Goal: Information Seeking & Learning: Find contact information

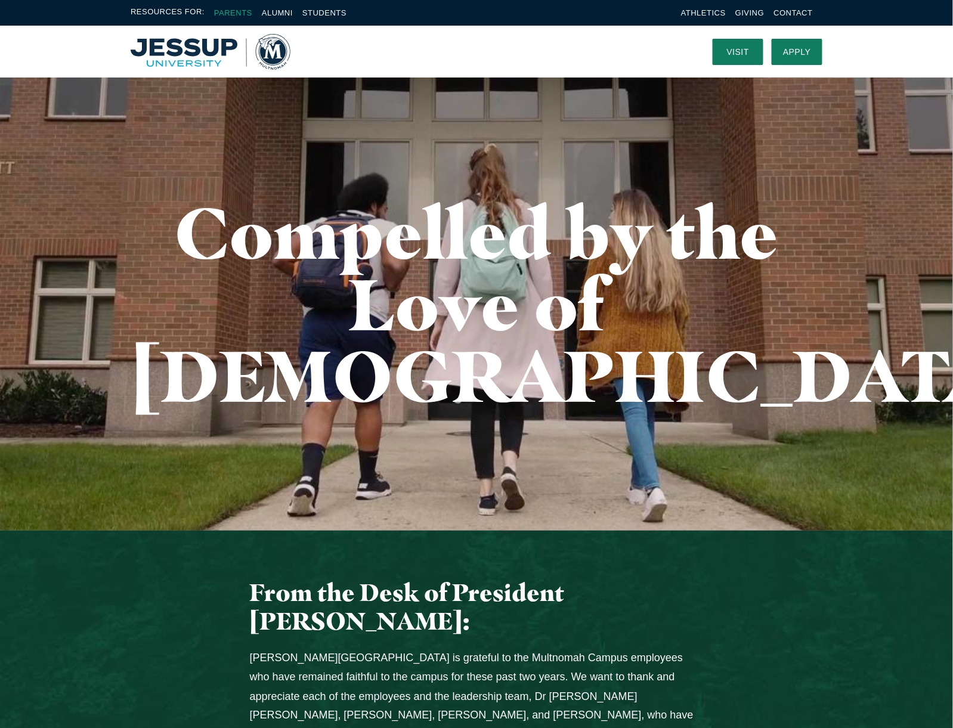
click at [237, 8] on link "Parents" at bounding box center [233, 12] width 38 height 9
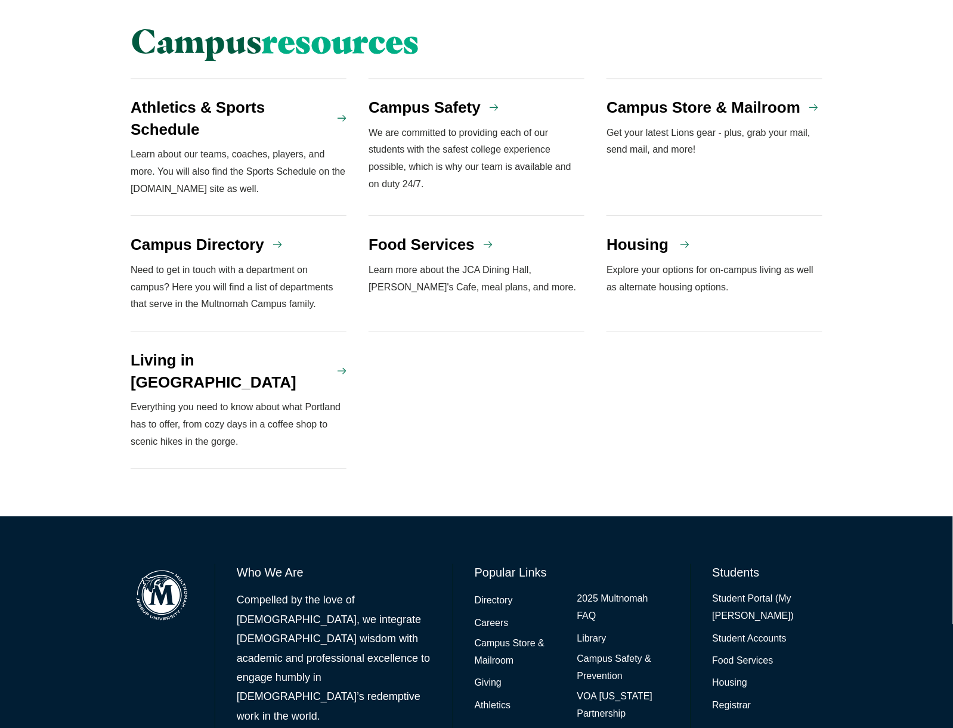
scroll to position [1064, 0]
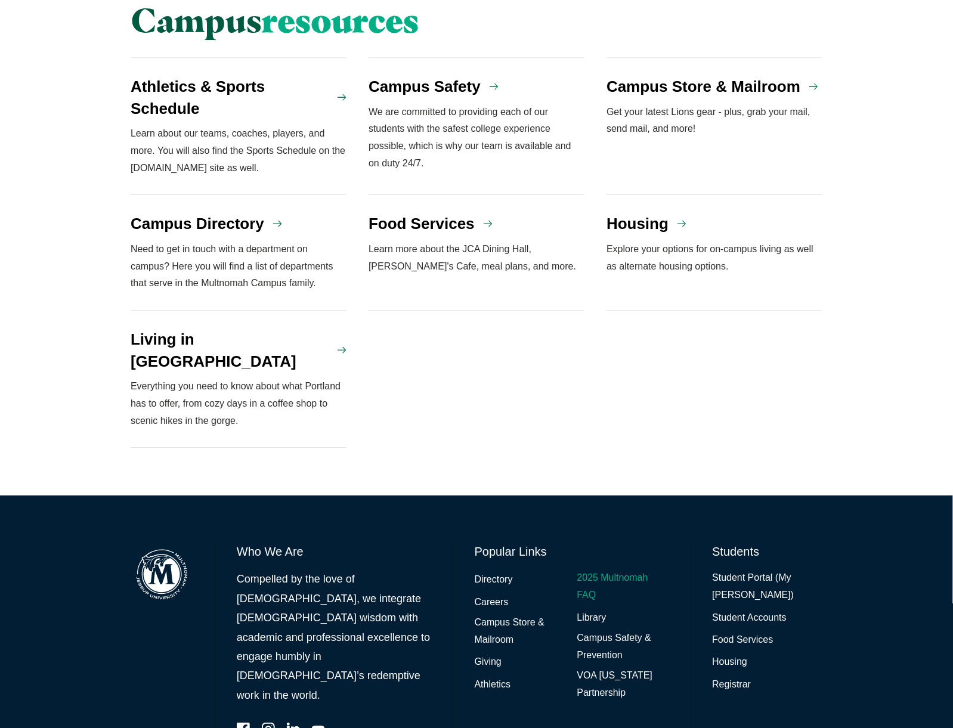
click at [589, 569] on link "2025 Multnomah FAQ" at bounding box center [623, 586] width 92 height 35
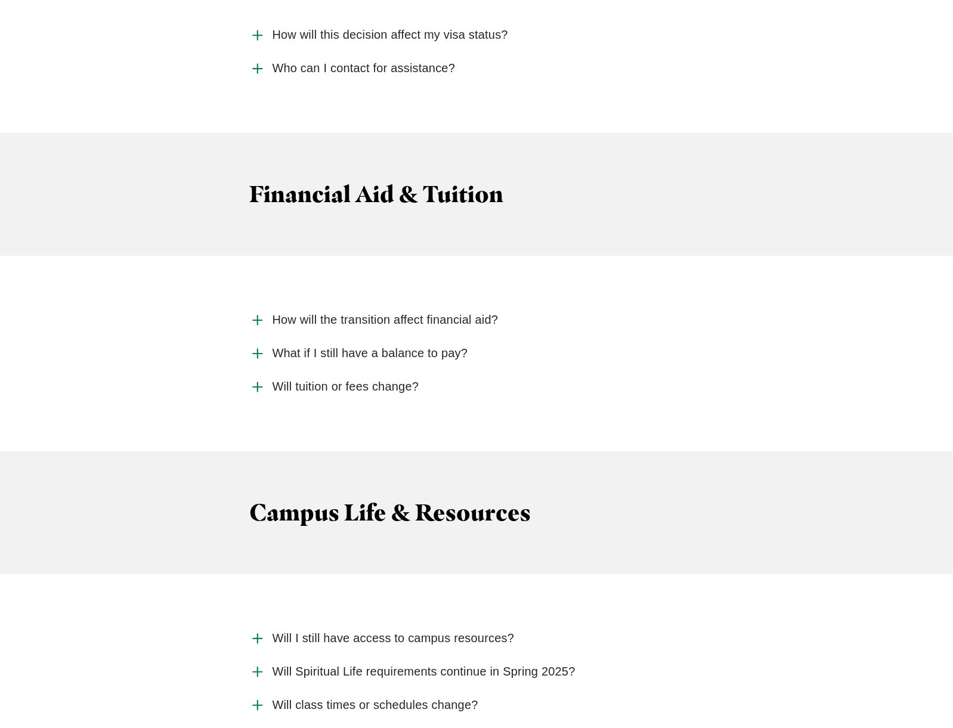
scroll to position [2623, 0]
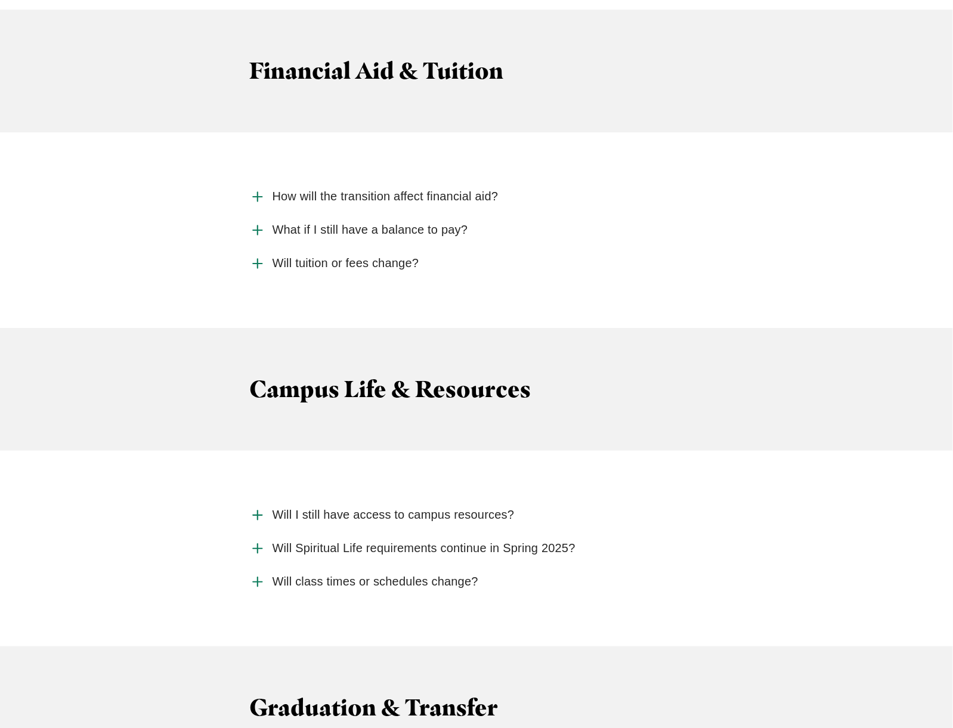
click at [258, 544] on use "Accordion" at bounding box center [257, 548] width 9 height 9
click at [0, 0] on input "Will Spiritual Life requirements continue in Spring 2025?" at bounding box center [0, 0] width 0 height 0
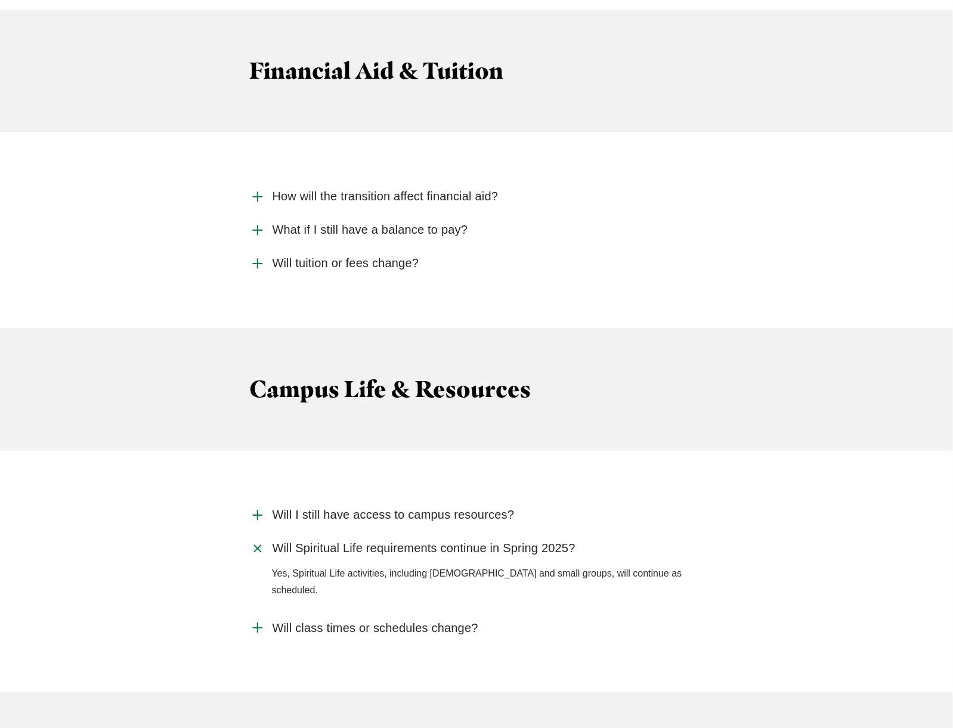
click at [258, 542] on use "Accordion" at bounding box center [257, 548] width 13 height 13
click at [0, 0] on input "Will Spiritual Life requirements continue in Spring 2025?" at bounding box center [0, 0] width 0 height 0
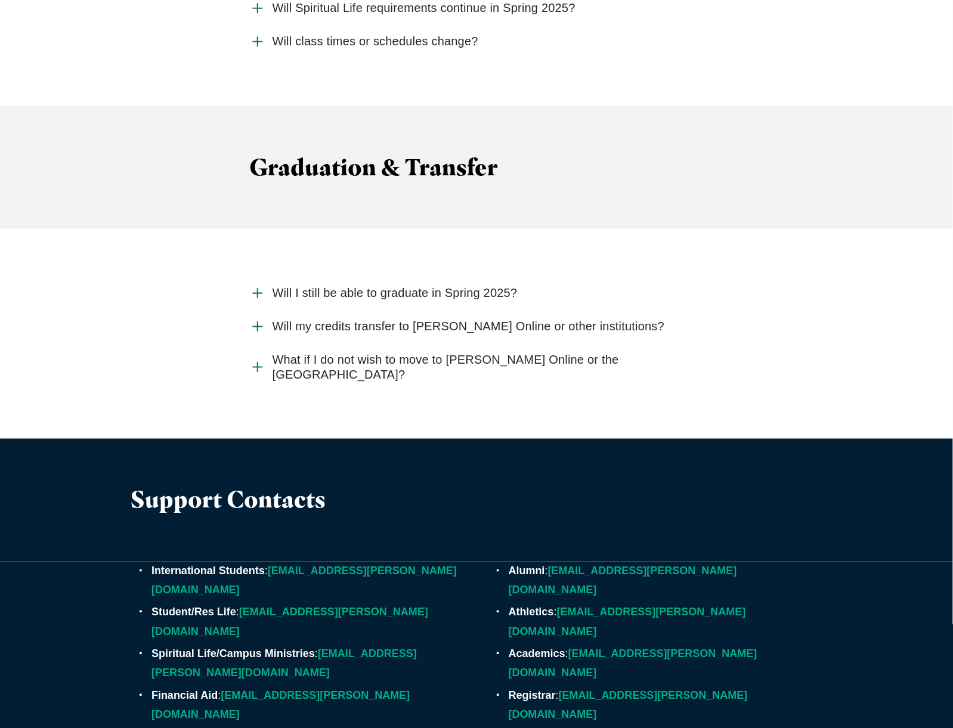
scroll to position [3180, 0]
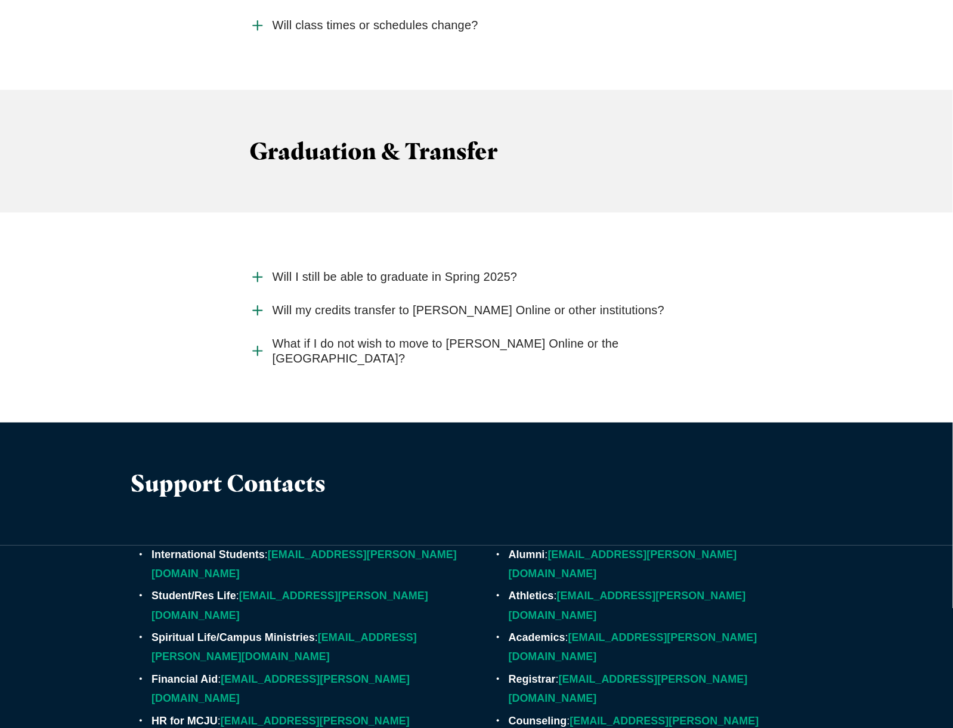
click at [216, 632] on strong "Spiritual Life/Campus Ministries" at bounding box center [232, 638] width 163 height 12
click at [215, 632] on strong "Spiritual Life/Campus Ministries" at bounding box center [232, 638] width 163 height 12
click at [191, 632] on link "multnomahministry@jessup.edu" at bounding box center [283, 647] width 265 height 31
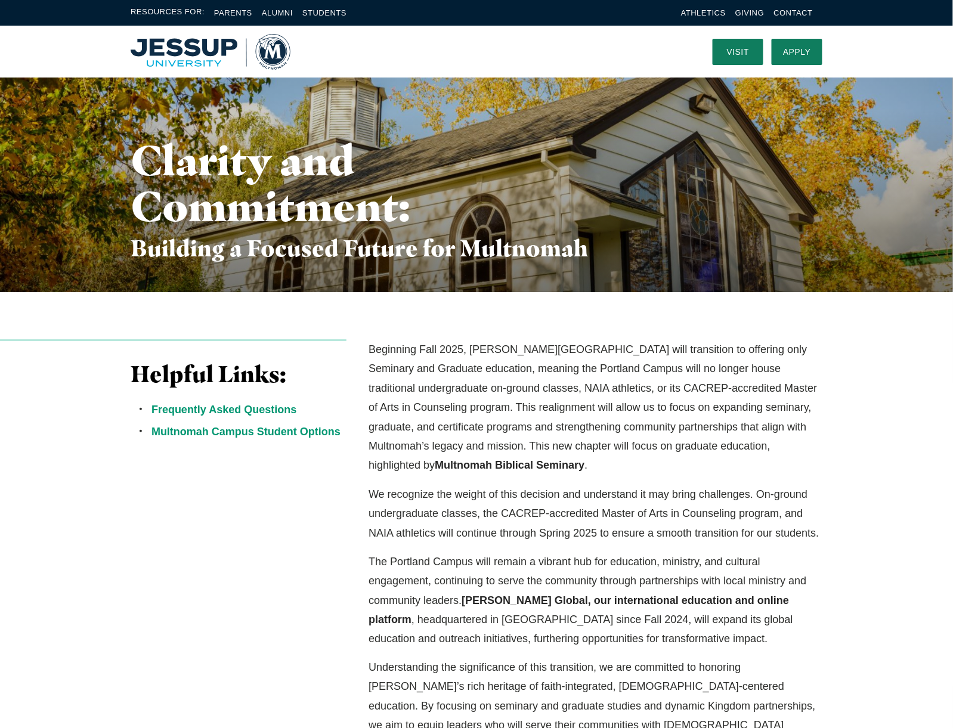
scroll to position [0, 0]
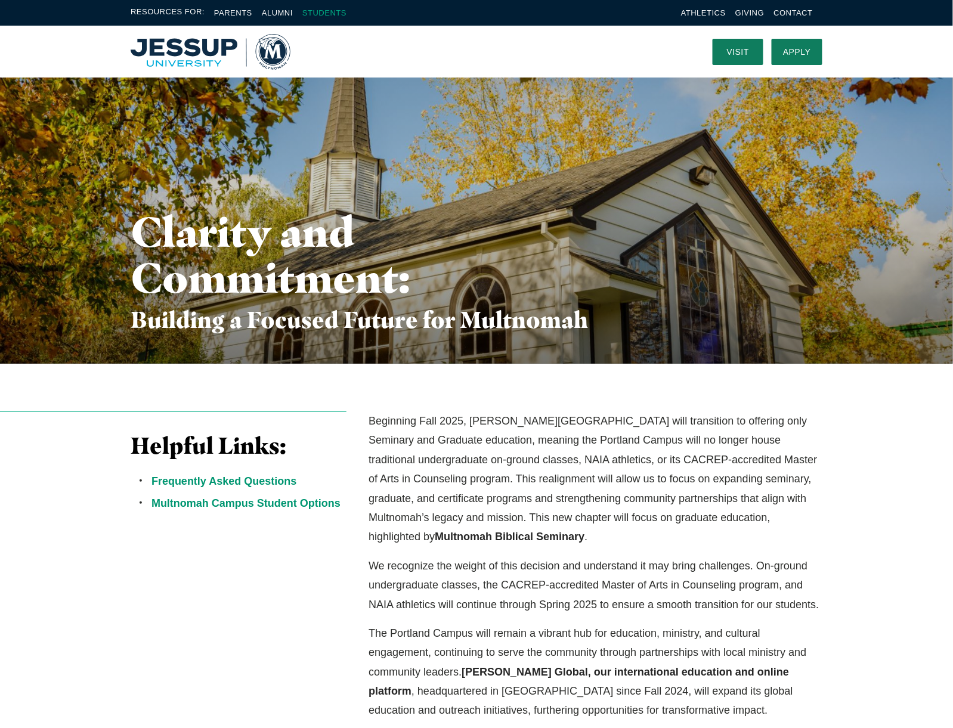
click at [323, 15] on link "Students" at bounding box center [324, 12] width 44 height 9
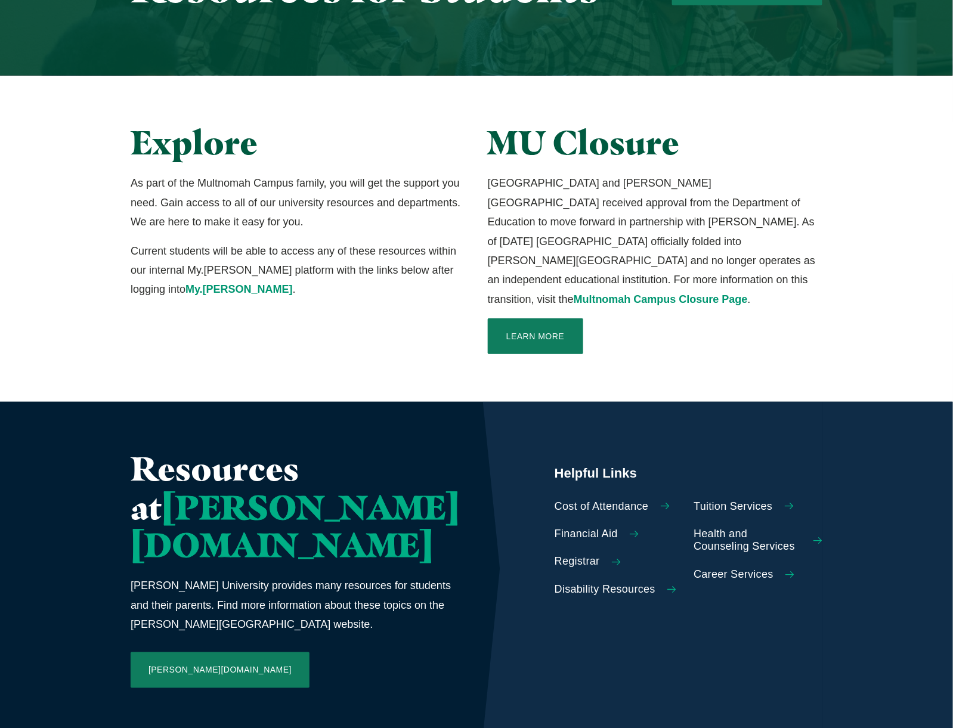
scroll to position [238, 0]
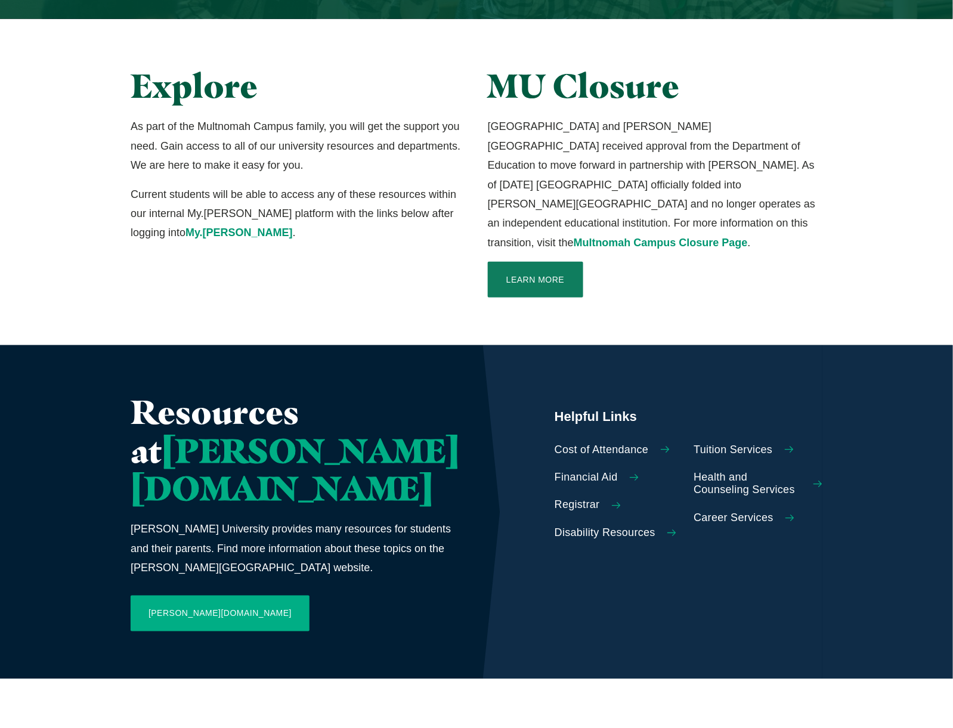
click at [168, 596] on link "Jessup.edu" at bounding box center [220, 614] width 179 height 36
